Goal: Information Seeking & Learning: Compare options

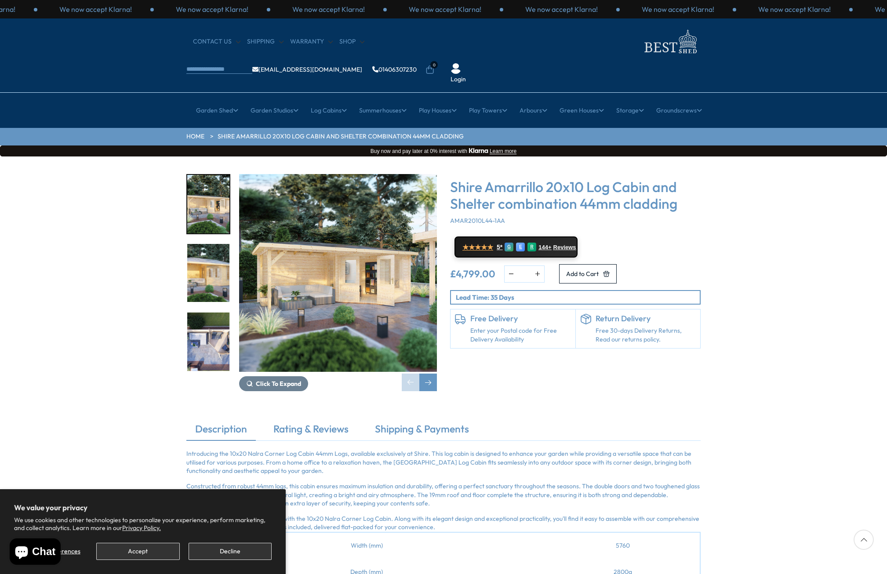
click at [375, 240] on img "1 / 8" at bounding box center [338, 273] width 198 height 198
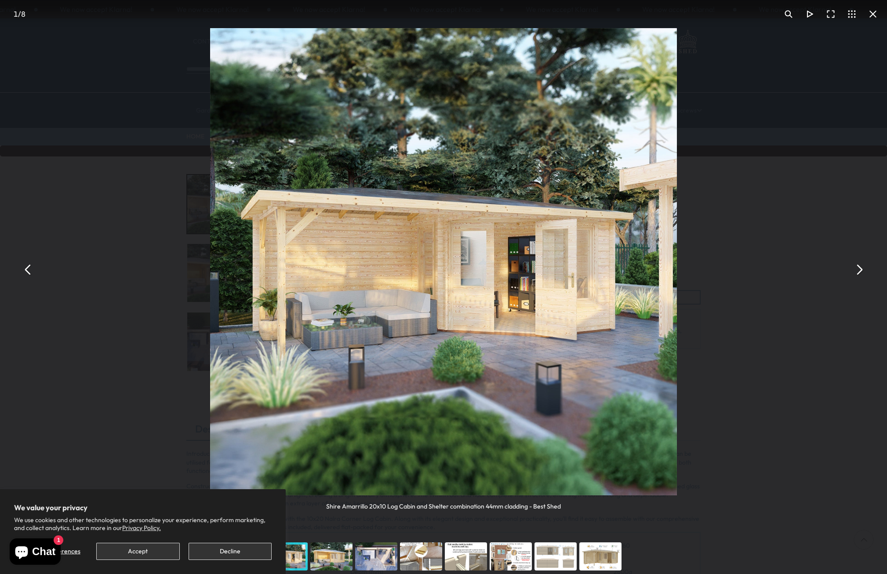
click at [861, 272] on button "You can close this modal content with the ESC key" at bounding box center [858, 269] width 21 height 21
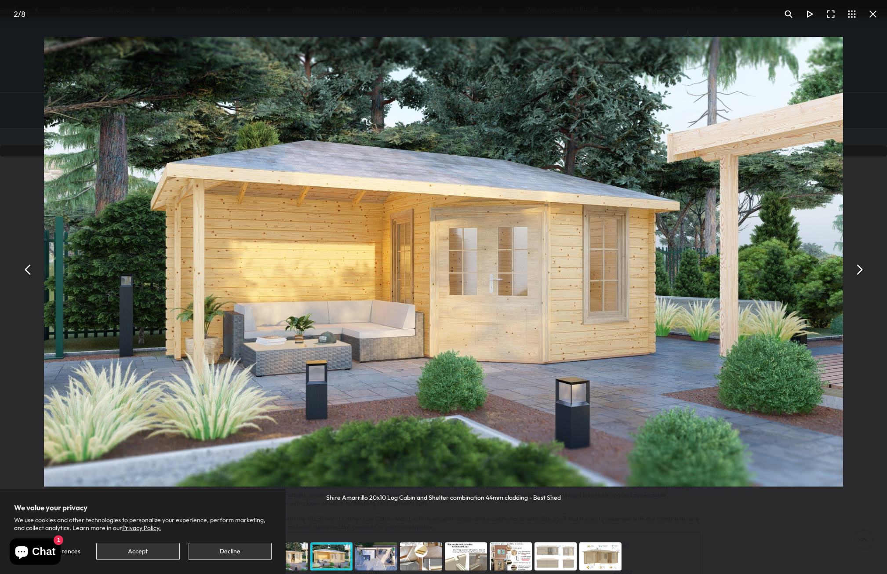
click at [861, 272] on button "You can close this modal content with the ESC key" at bounding box center [858, 269] width 21 height 21
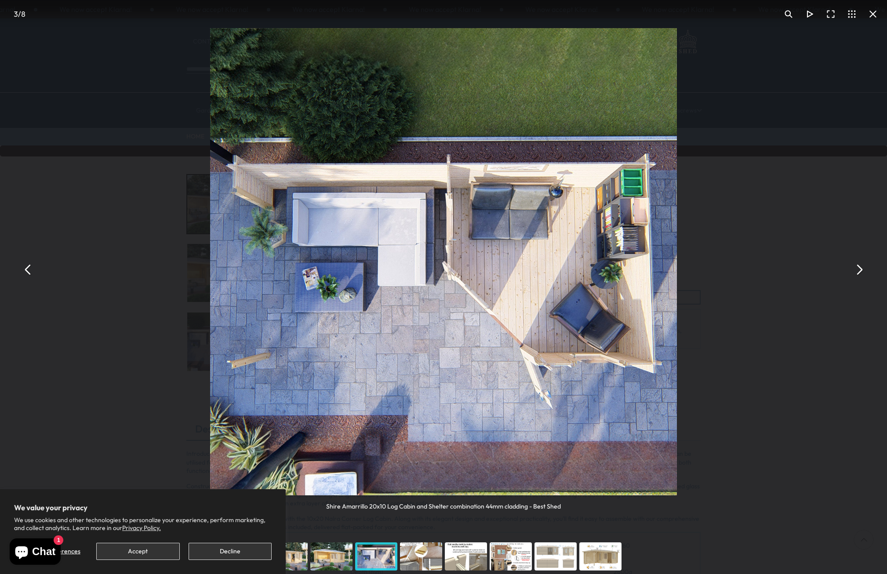
click at [861, 272] on button "You can close this modal content with the ESC key" at bounding box center [858, 269] width 21 height 21
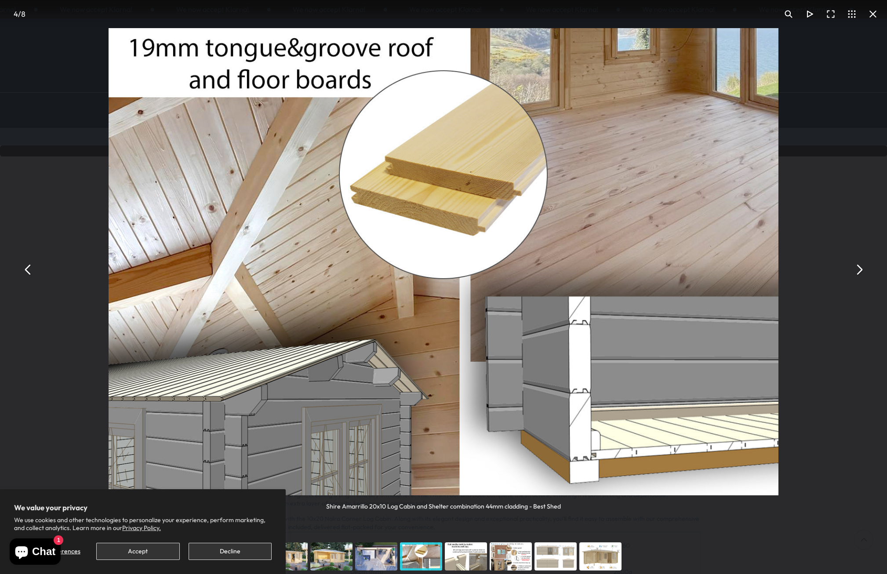
click at [861, 272] on button "You can close this modal content with the ESC key" at bounding box center [858, 269] width 21 height 21
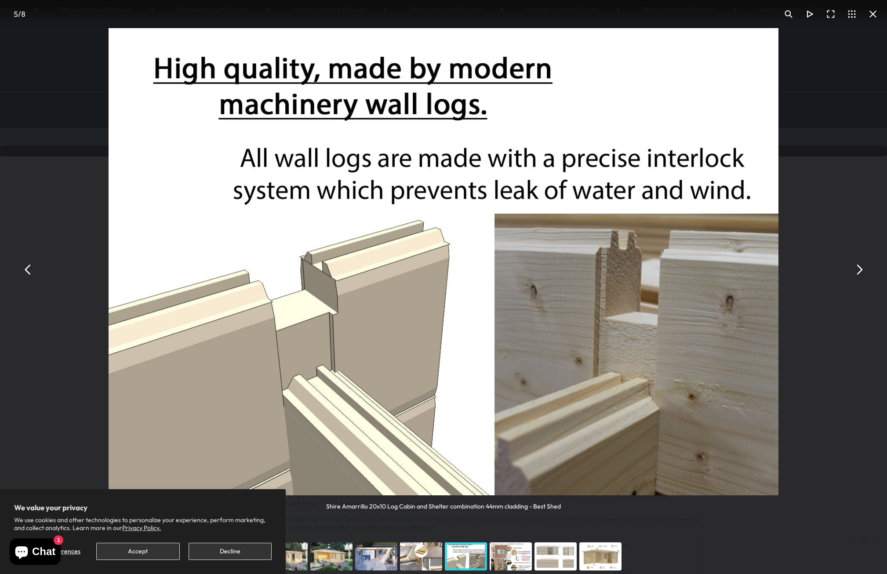
click at [861, 272] on button "You can close this modal content with the ESC key" at bounding box center [858, 269] width 21 height 21
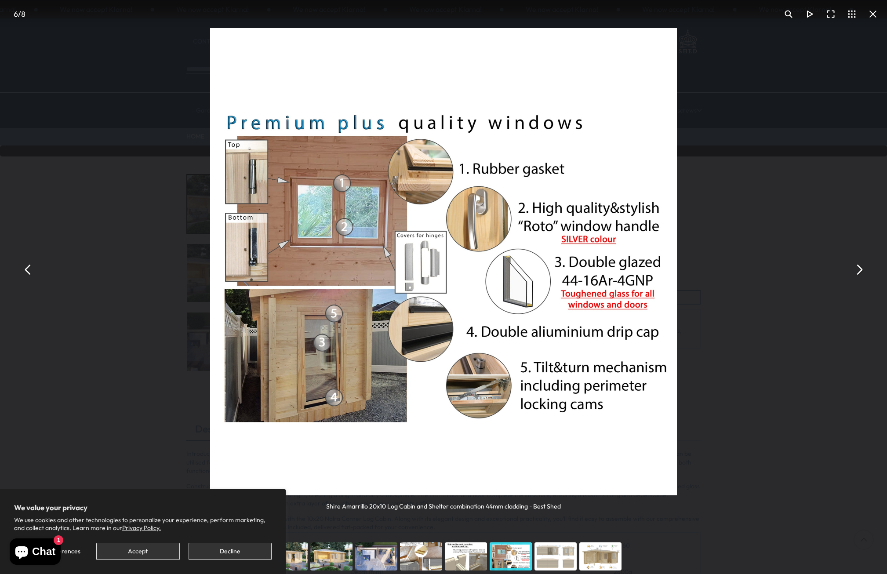
click at [861, 272] on button "You can close this modal content with the ESC key" at bounding box center [858, 269] width 21 height 21
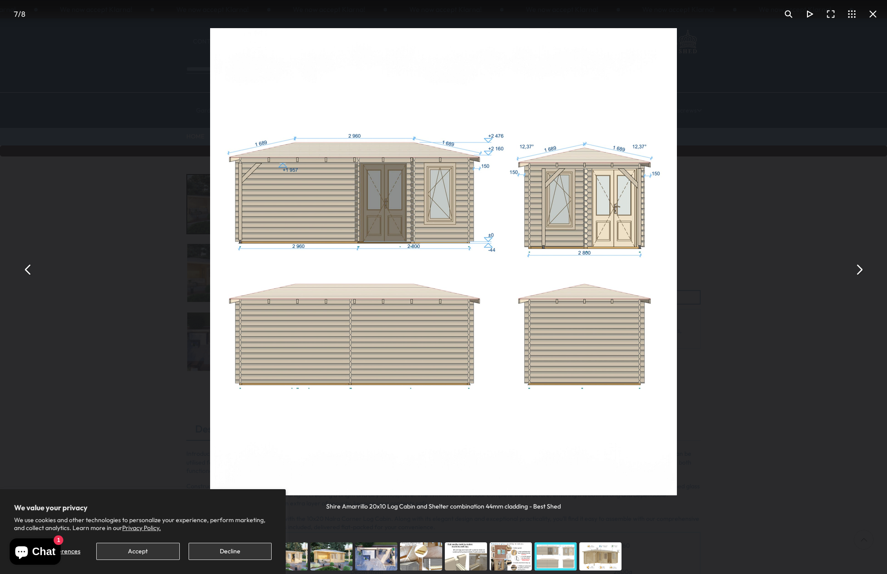
click at [870, 12] on button "You can close this modal content with the ESC key" at bounding box center [872, 14] width 21 height 21
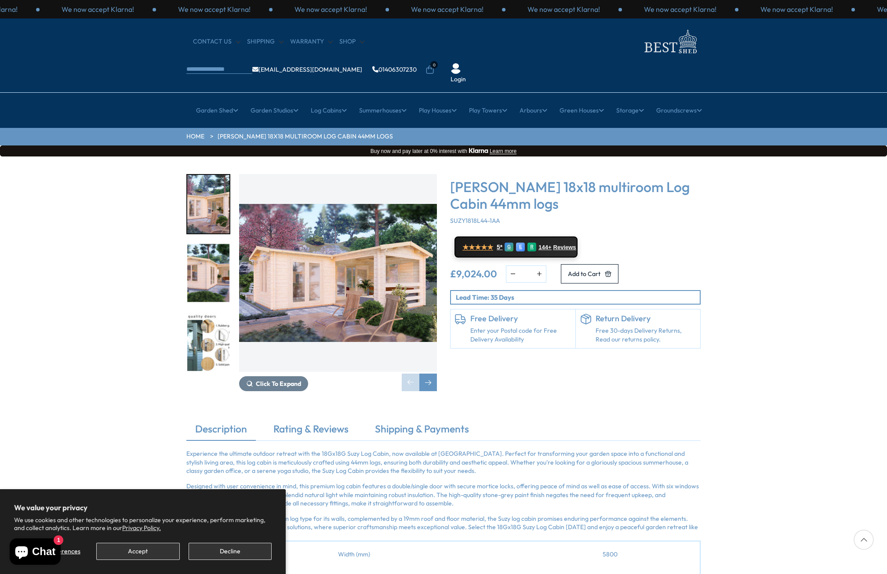
click at [218, 180] on img "1 / 7" at bounding box center [208, 204] width 42 height 58
click at [317, 226] on img "1 / 7" at bounding box center [338, 273] width 198 height 198
click at [349, 242] on img "1 / 7" at bounding box center [338, 273] width 198 height 198
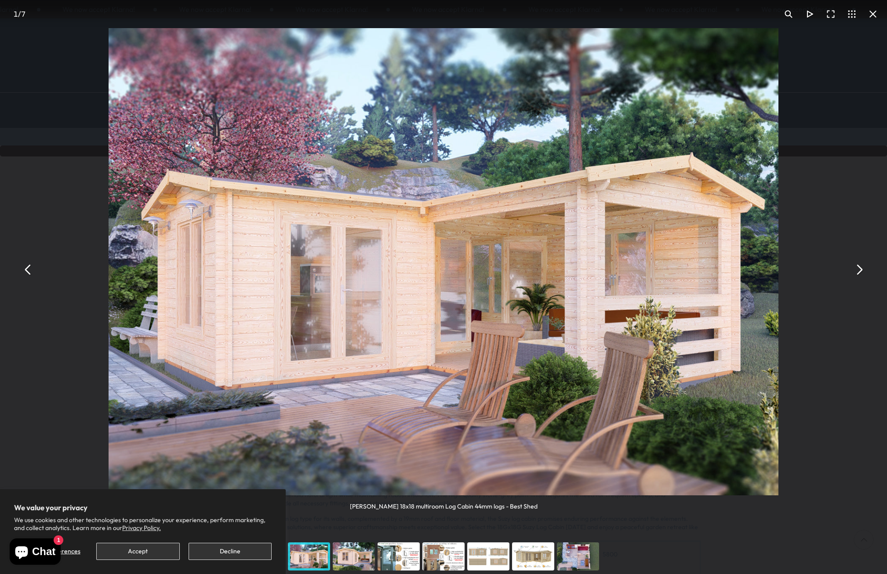
click at [861, 270] on button "You can close this modal content with the ESC key" at bounding box center [858, 269] width 21 height 21
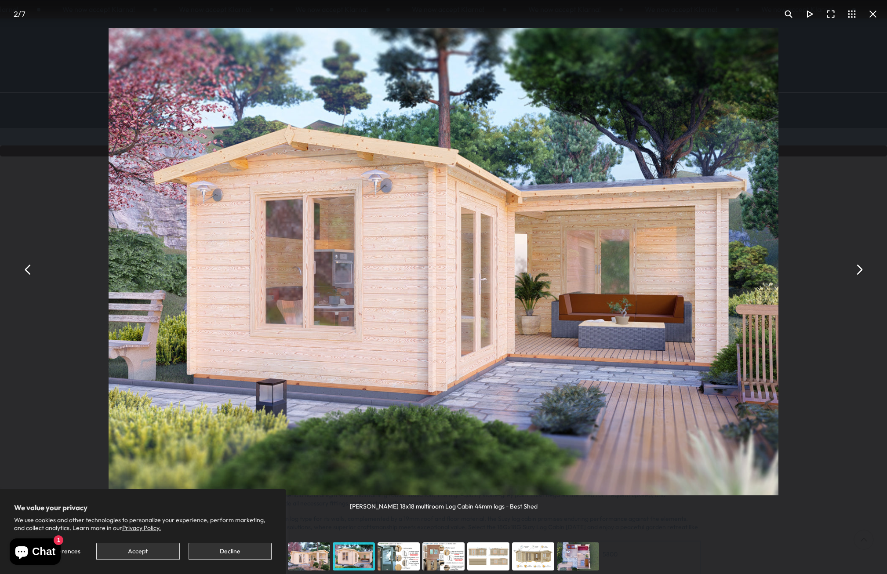
click at [861, 270] on button "You can close this modal content with the ESC key" at bounding box center [858, 269] width 21 height 21
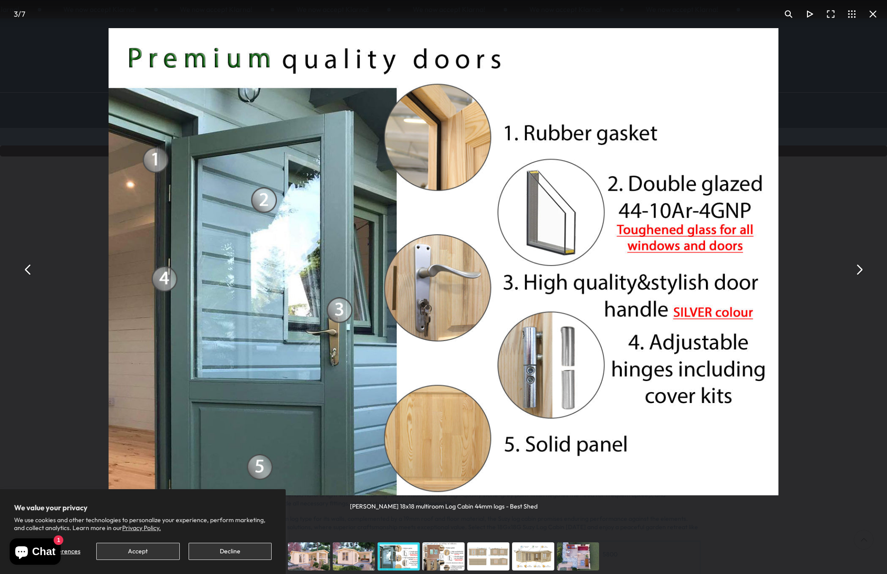
click at [861, 270] on button "You can close this modal content with the ESC key" at bounding box center [858, 269] width 21 height 21
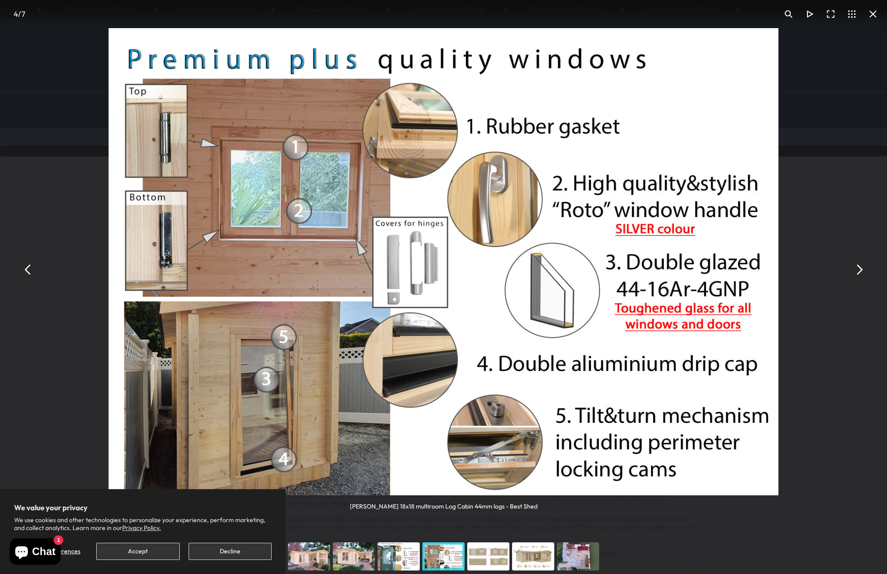
click at [861, 270] on button "You can close this modal content with the ESC key" at bounding box center [858, 269] width 21 height 21
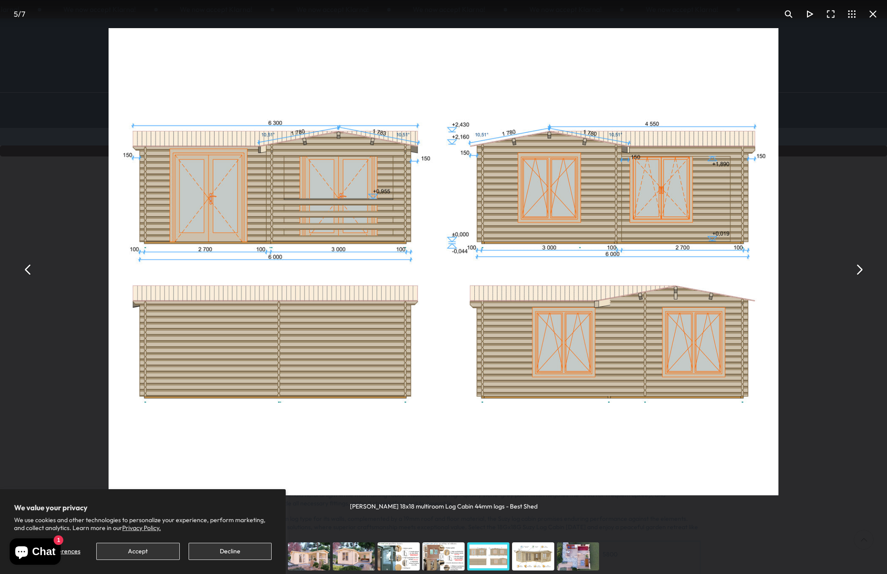
click at [861, 270] on button "You can close this modal content with the ESC key" at bounding box center [858, 269] width 21 height 21
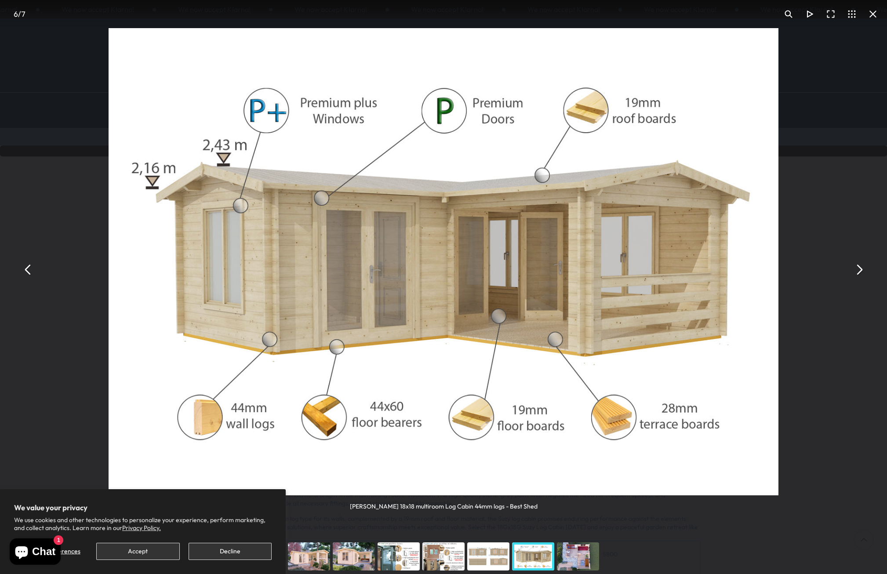
click at [861, 270] on button "You can close this modal content with the ESC key" at bounding box center [858, 269] width 21 height 21
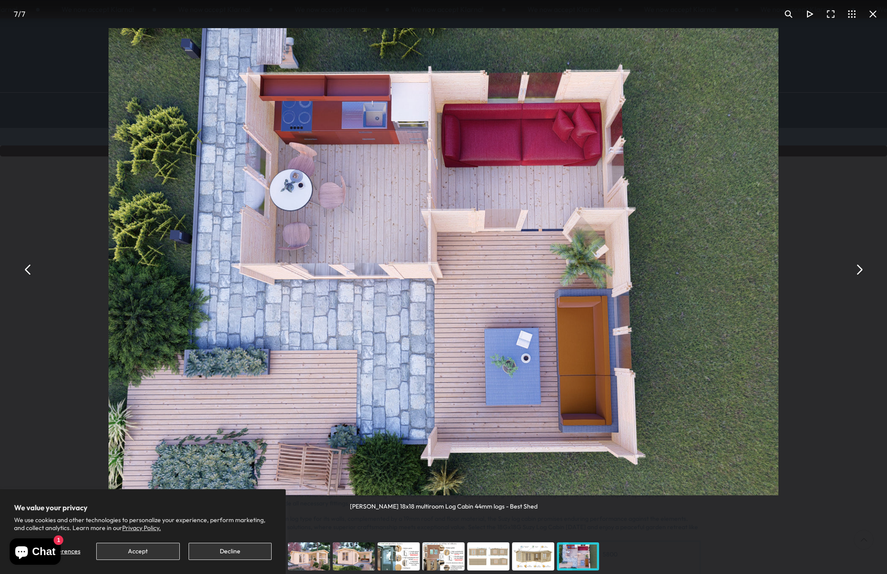
click at [859, 275] on button "You can close this modal content with the ESC key" at bounding box center [858, 269] width 21 height 21
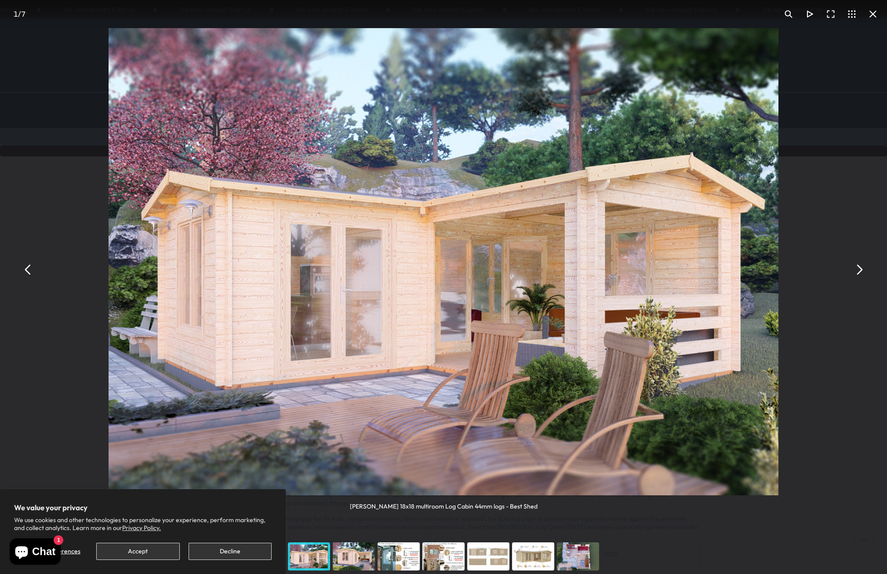
click at [859, 273] on button "You can close this modal content with the ESC key" at bounding box center [858, 269] width 21 height 21
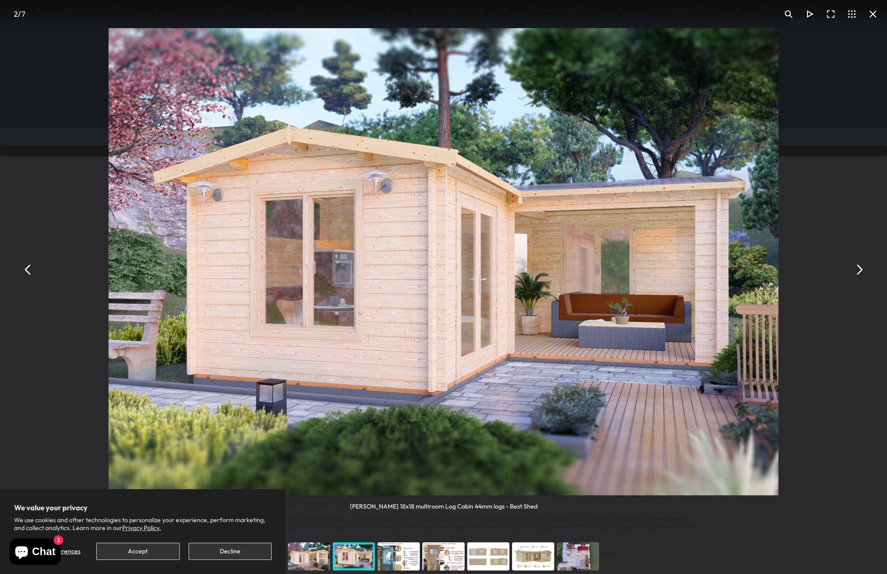
click at [859, 273] on button "You can close this modal content with the ESC key" at bounding box center [858, 269] width 21 height 21
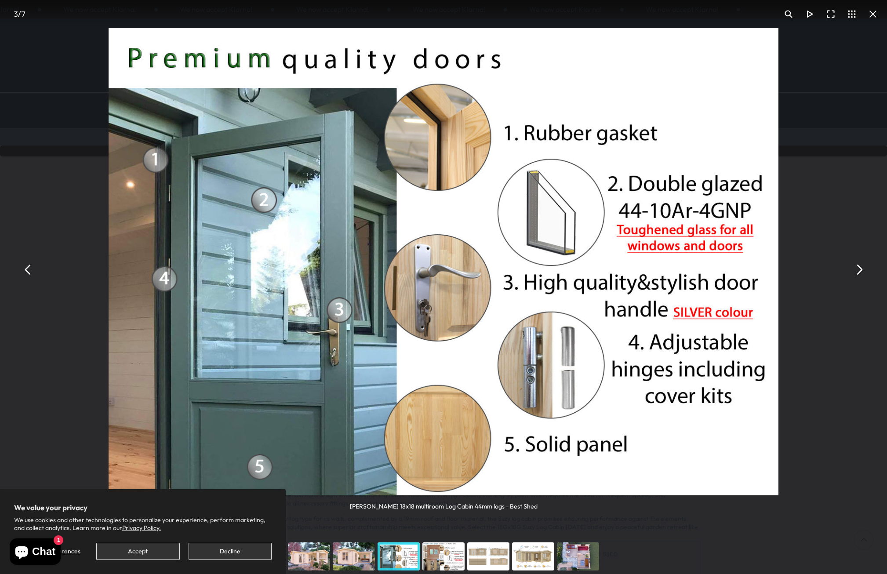
click at [859, 273] on button "You can close this modal content with the ESC key" at bounding box center [858, 269] width 21 height 21
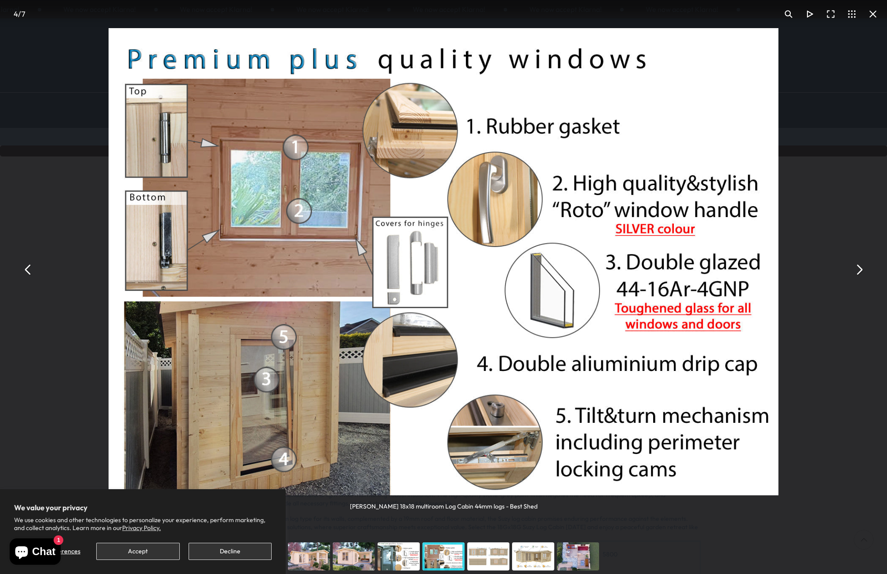
click at [859, 273] on button "You can close this modal content with the ESC key" at bounding box center [858, 269] width 21 height 21
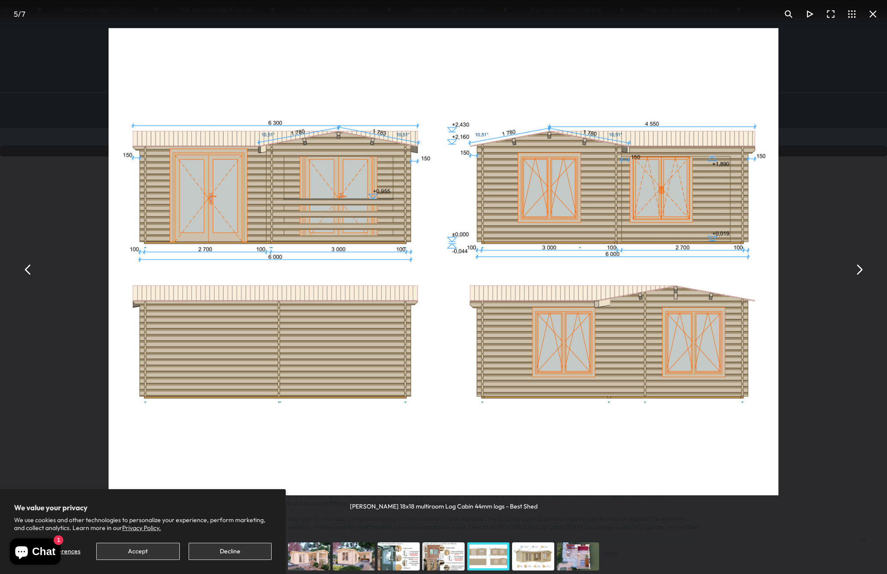
click at [859, 273] on button "You can close this modal content with the ESC key" at bounding box center [858, 269] width 21 height 21
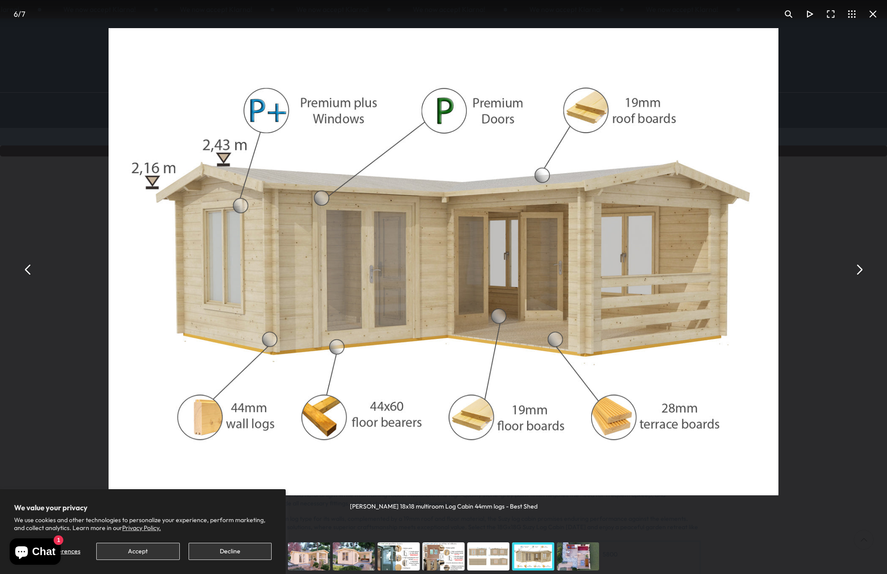
click at [859, 273] on button "You can close this modal content with the ESC key" at bounding box center [858, 269] width 21 height 21
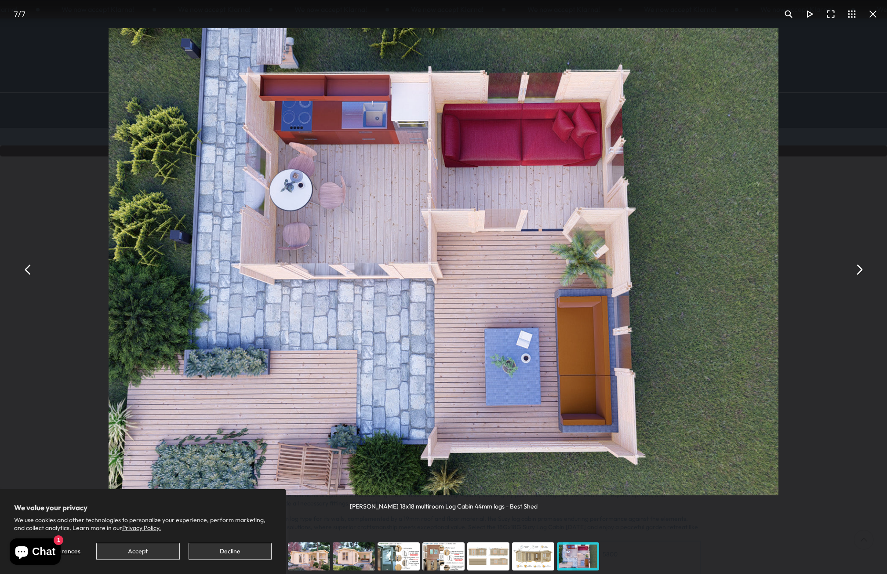
click at [872, 16] on button "You can close this modal content with the ESC key" at bounding box center [872, 14] width 21 height 21
